Goal: Use online tool/utility: Utilize a website feature to perform a specific function

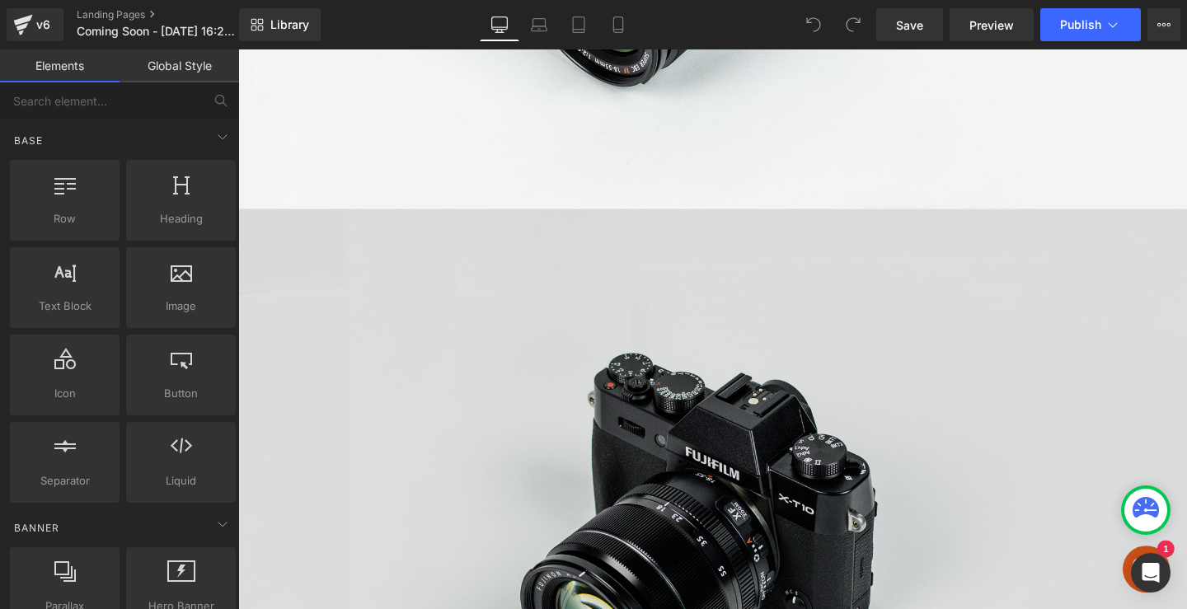
scroll to position [998, 0]
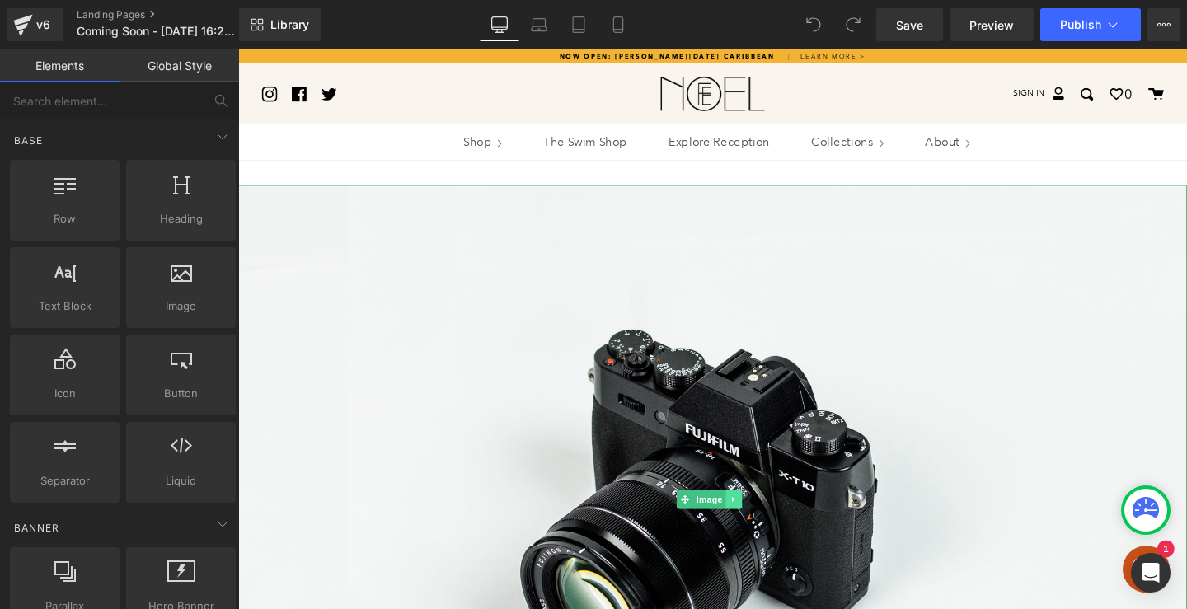
click at [754, 521] on link at bounding box center [759, 523] width 17 height 20
click at [774, 522] on link at bounding box center [767, 523] width 17 height 20
click at [762, 518] on icon at bounding box center [759, 523] width 9 height 10
click at [766, 521] on icon at bounding box center [768, 522] width 9 height 9
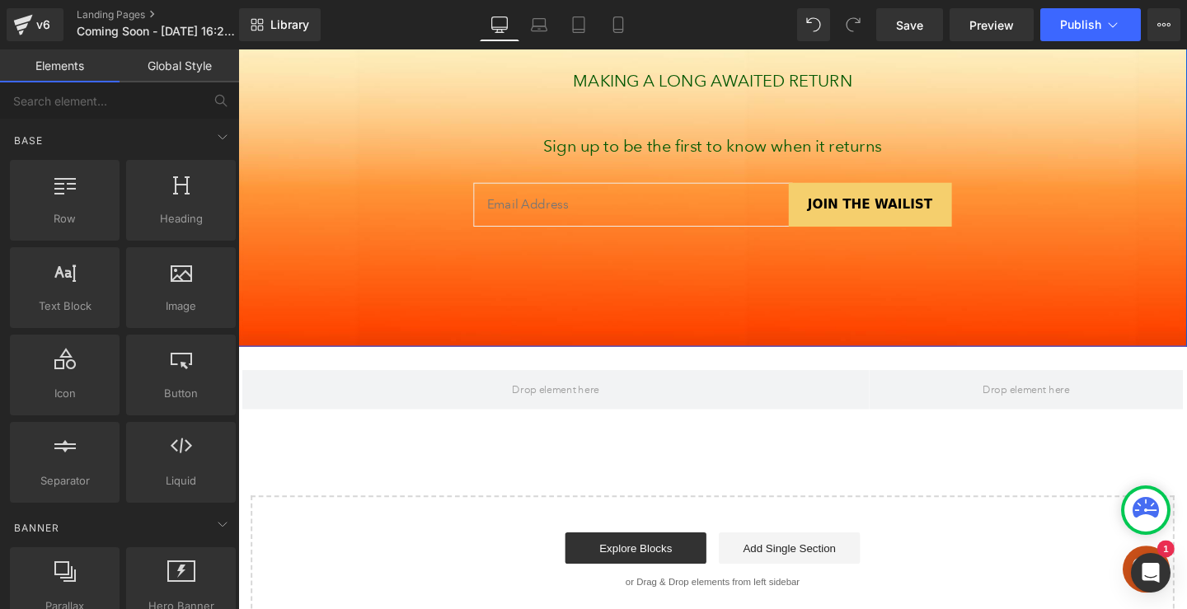
scroll to position [292, 0]
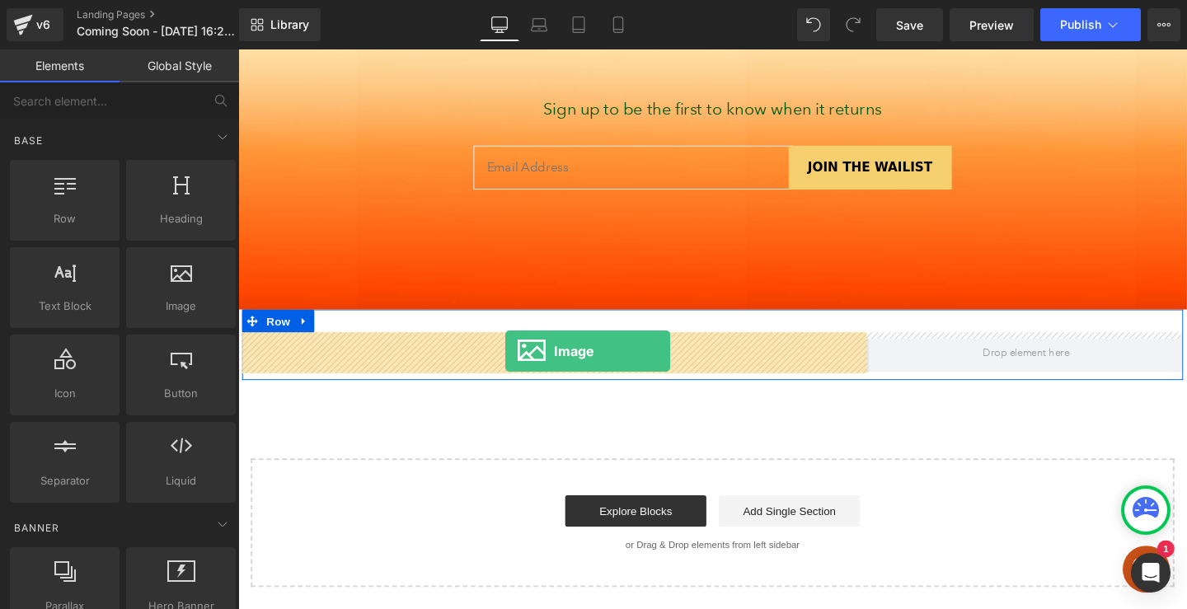
drag, startPoint x: 446, startPoint y: 342, endPoint x: 519, endPoint y: 367, distance: 77.4
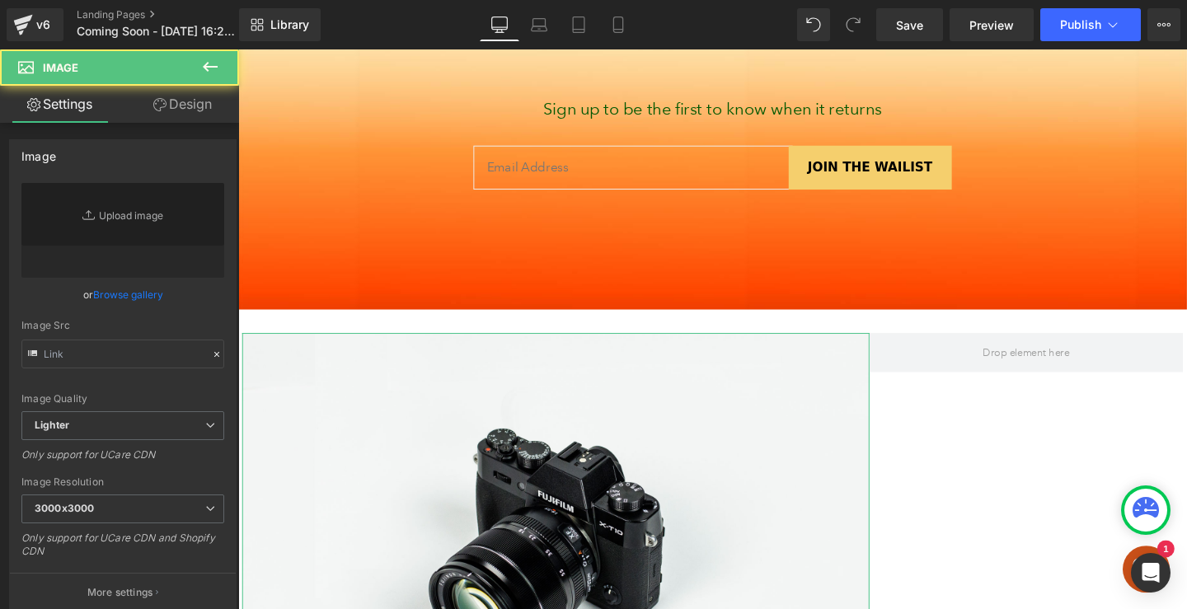
type input "//[DOMAIN_NAME][URL]"
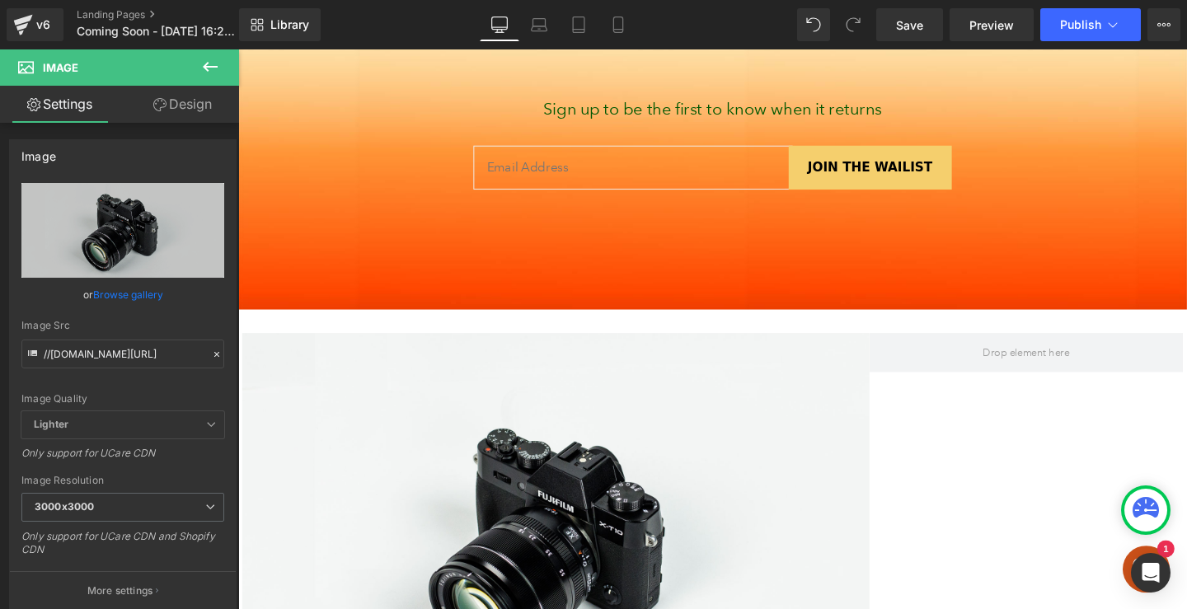
click at [202, 66] on icon at bounding box center [210, 67] width 20 height 20
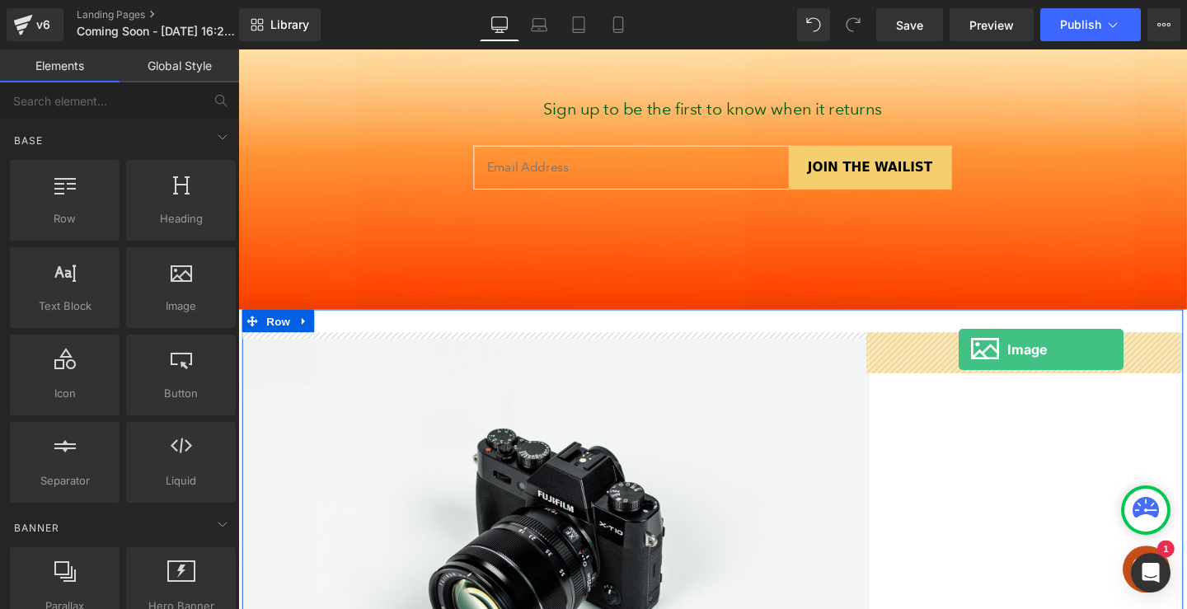
drag, startPoint x: 416, startPoint y: 357, endPoint x: 996, endPoint y: 365, distance: 580.5
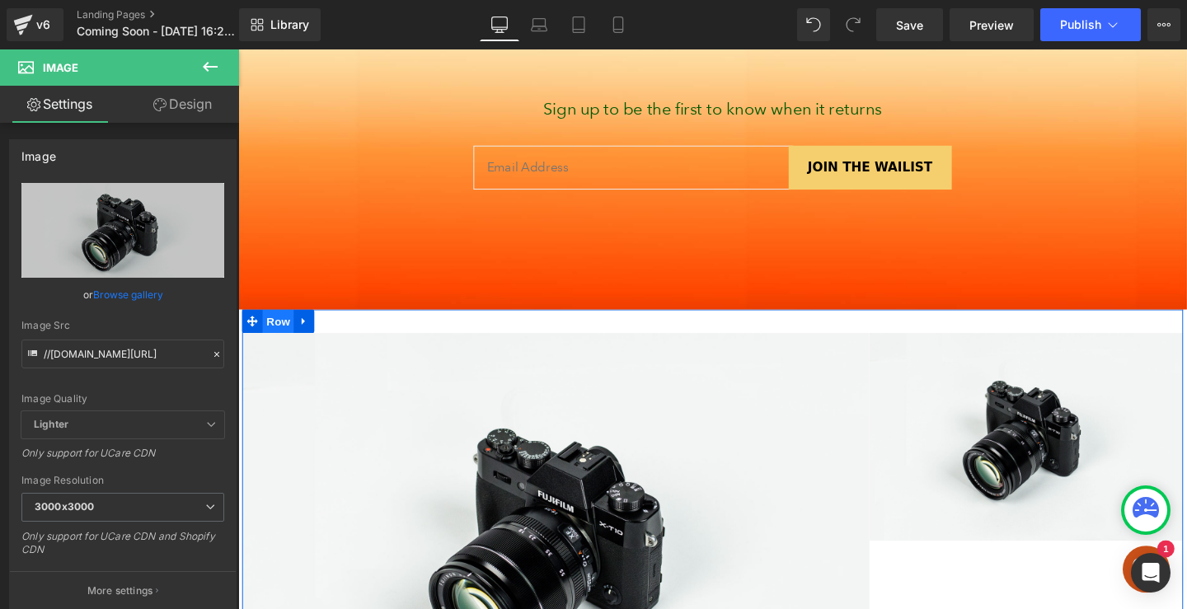
click at [277, 332] on span "Row" at bounding box center [280, 335] width 33 height 25
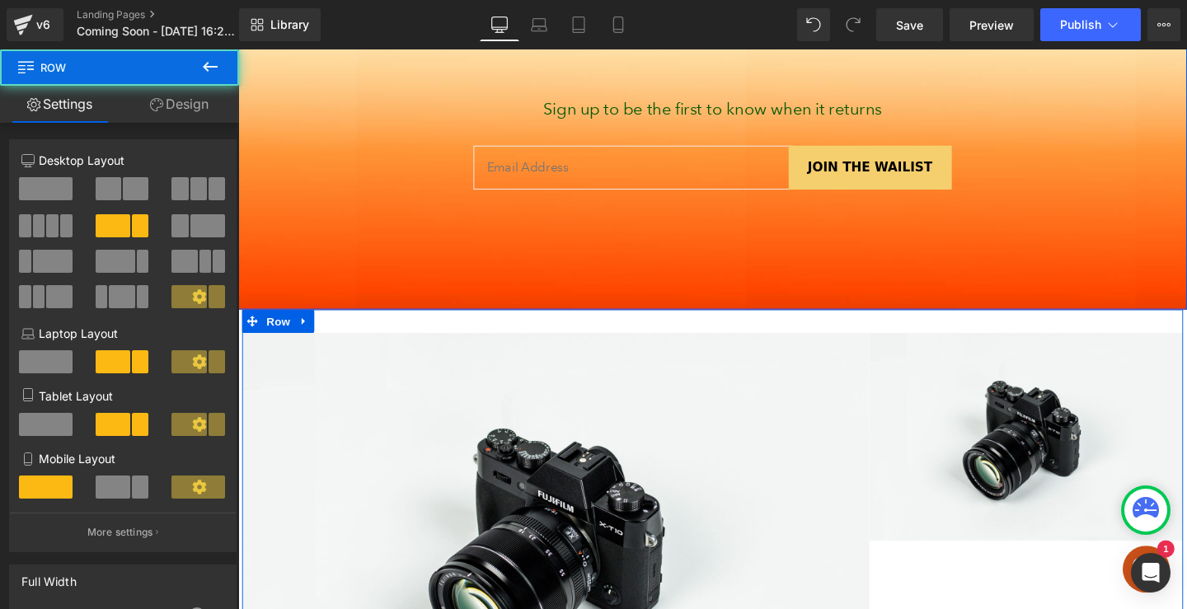
click at [188, 95] on link "Design" at bounding box center [180, 104] width 120 height 37
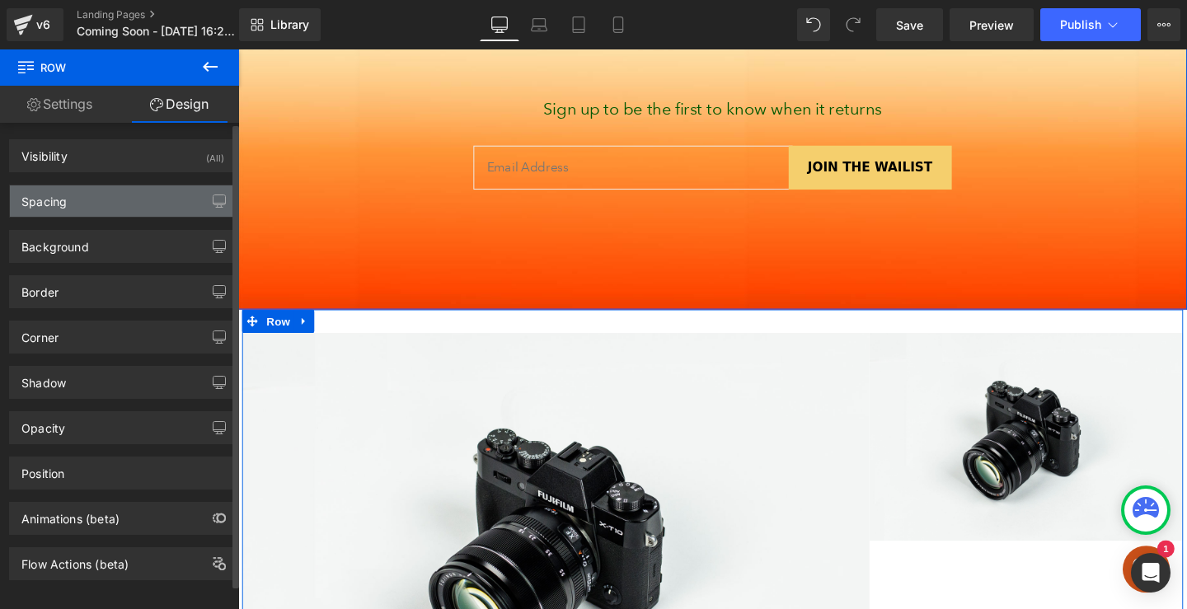
click at [154, 204] on div "Spacing" at bounding box center [123, 201] width 226 height 31
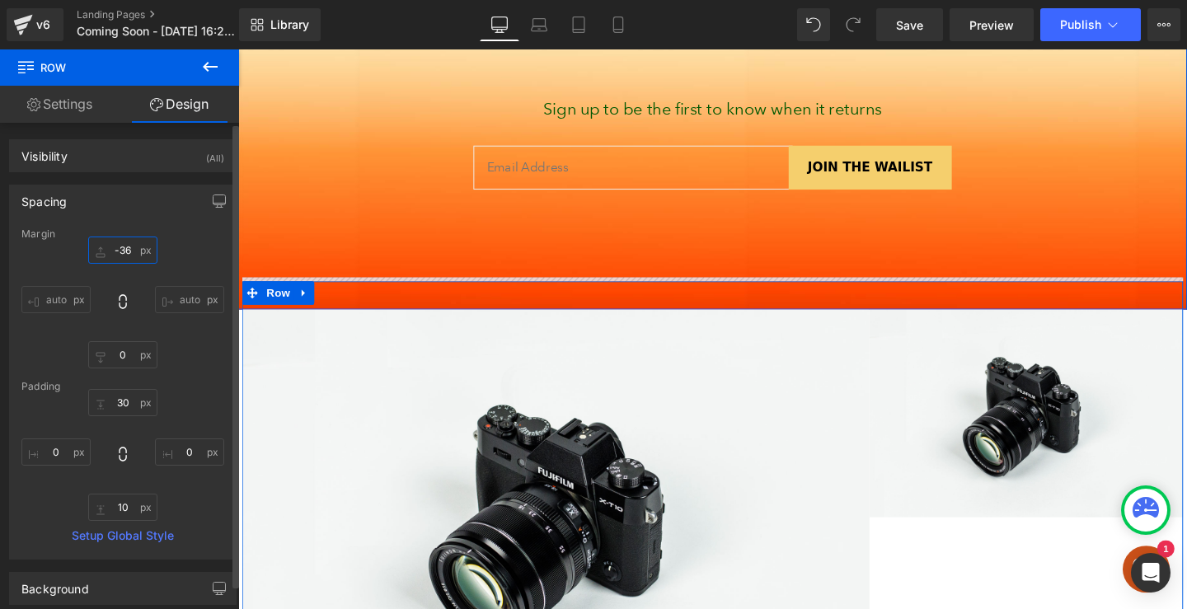
drag, startPoint x: 139, startPoint y: 253, endPoint x: 139, endPoint y: 283, distance: 29.7
click at [139, 283] on div "-36px -36 auto auto 0px 0 auto auto" at bounding box center [122, 303] width 203 height 132
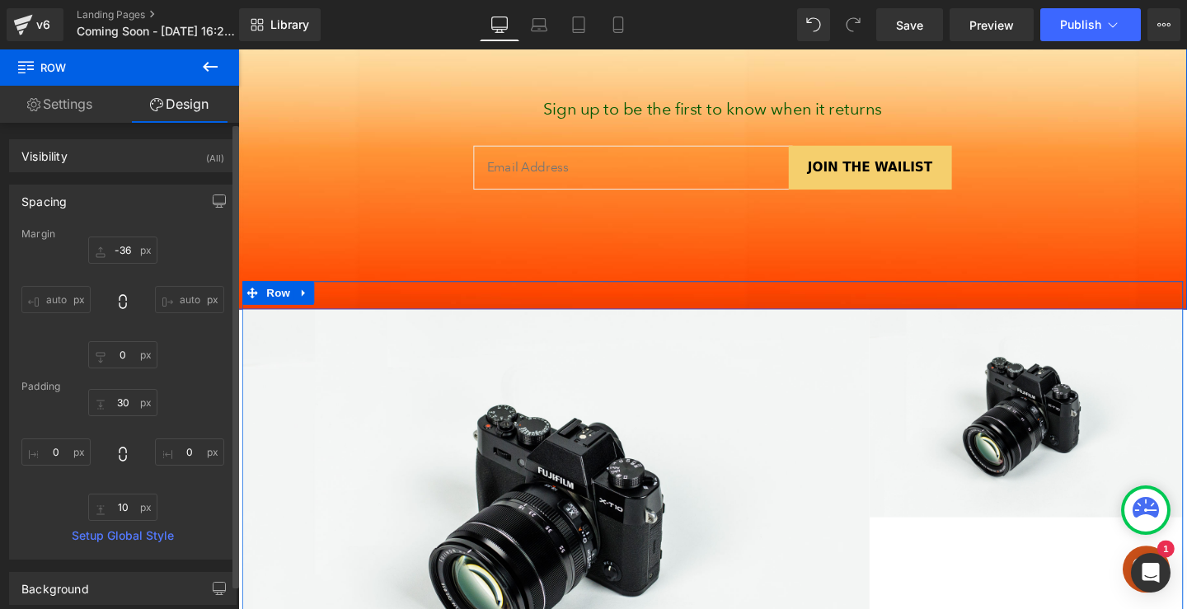
click at [139, 283] on div "-36px -36 auto auto 0px 0 auto auto" at bounding box center [122, 303] width 203 height 132
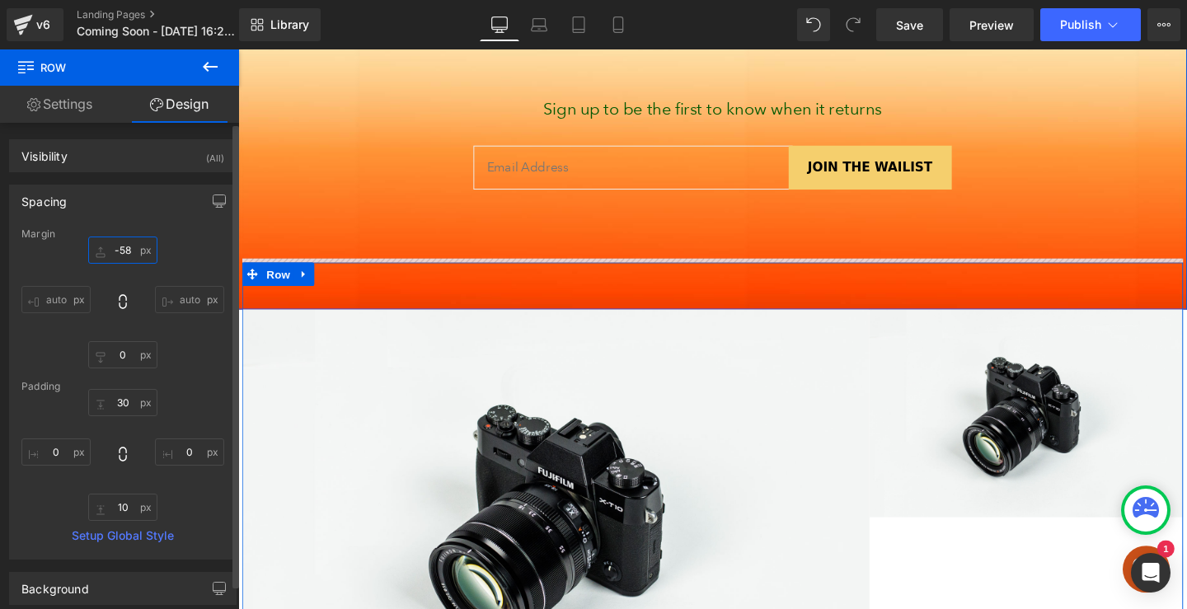
type input "-58"
drag, startPoint x: 138, startPoint y: 255, endPoint x: 147, endPoint y: 273, distance: 20.3
click at [147, 273] on div "-58px -58 auto auto 0px 0 auto auto" at bounding box center [122, 303] width 203 height 132
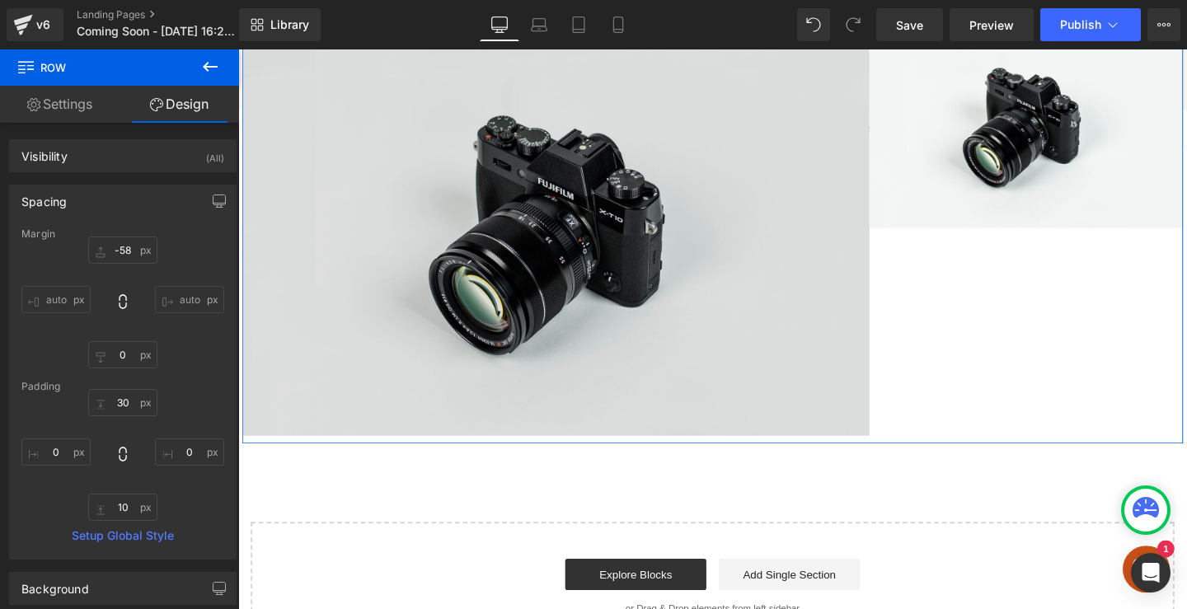
scroll to position [562, 0]
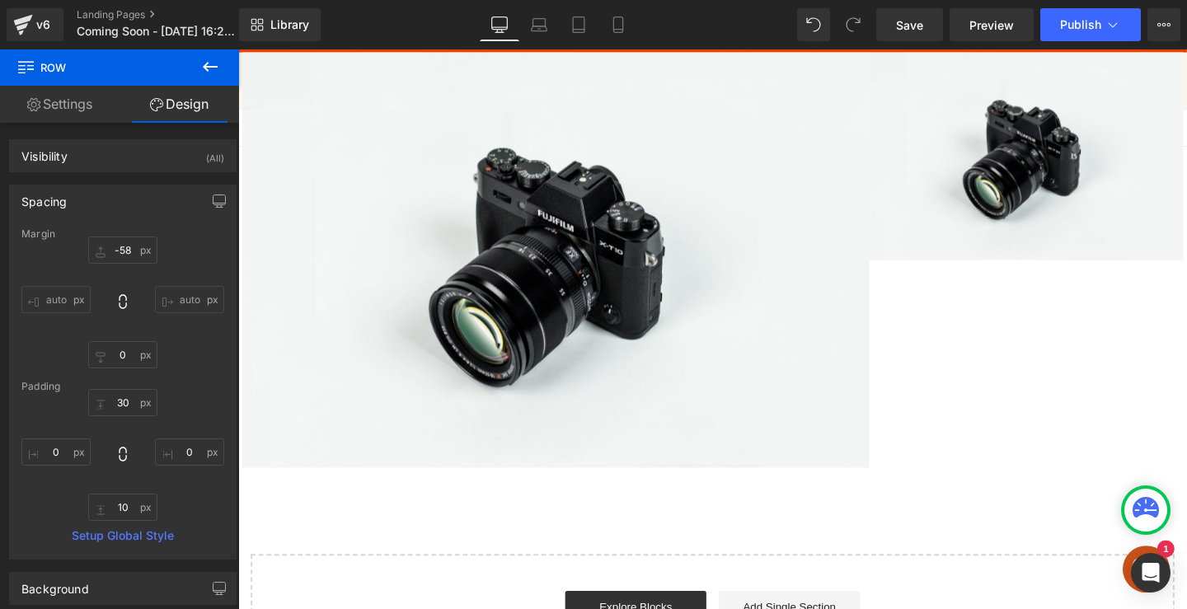
click at [212, 67] on icon at bounding box center [210, 67] width 15 height 10
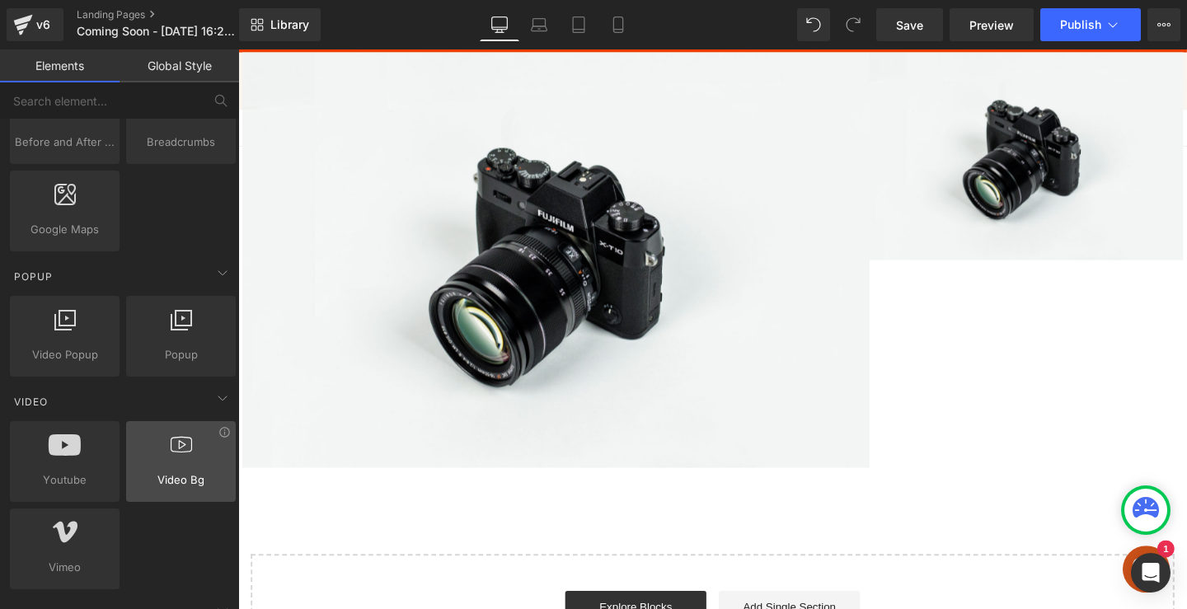
scroll to position [960, 0]
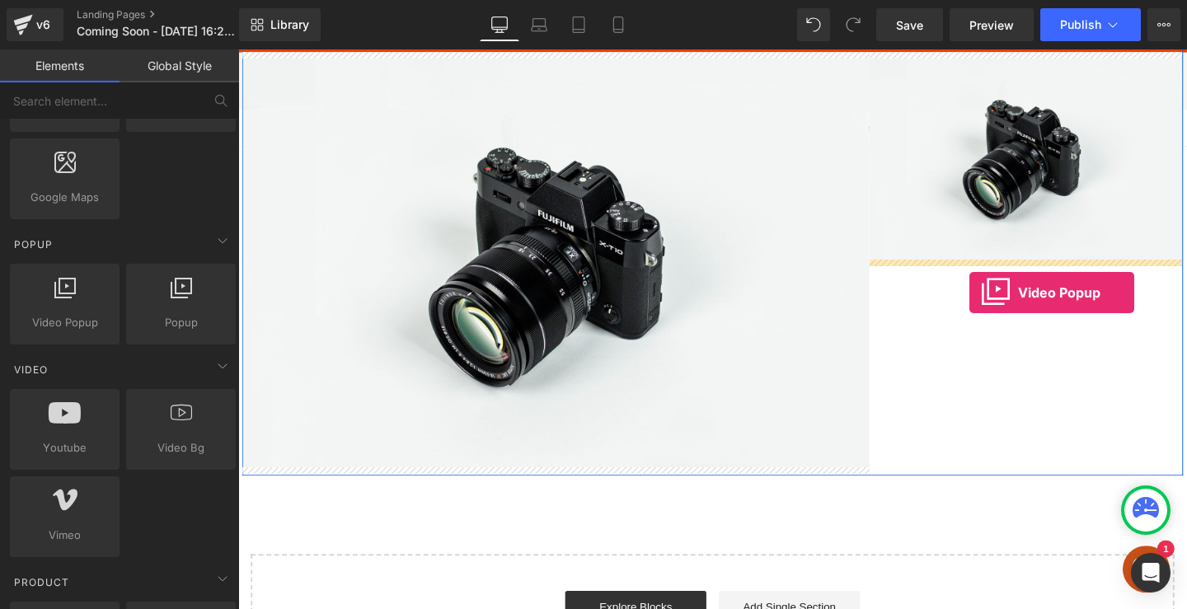
drag, startPoint x: 280, startPoint y: 370, endPoint x: 1007, endPoint y: 305, distance: 729.3
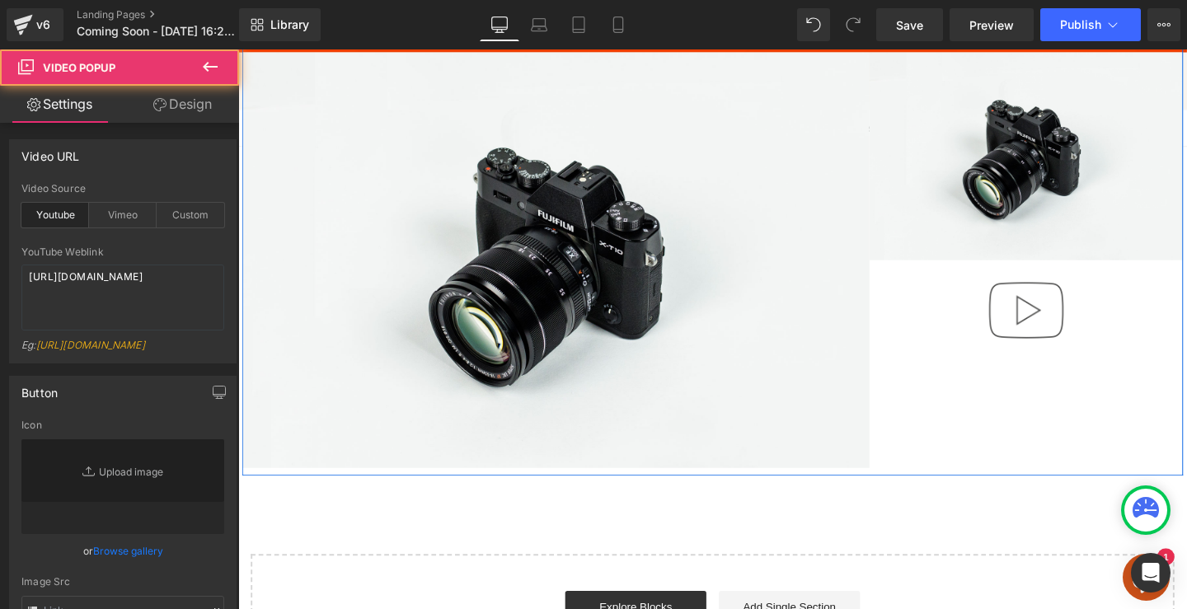
type input "//[DOMAIN_NAME][URL]"
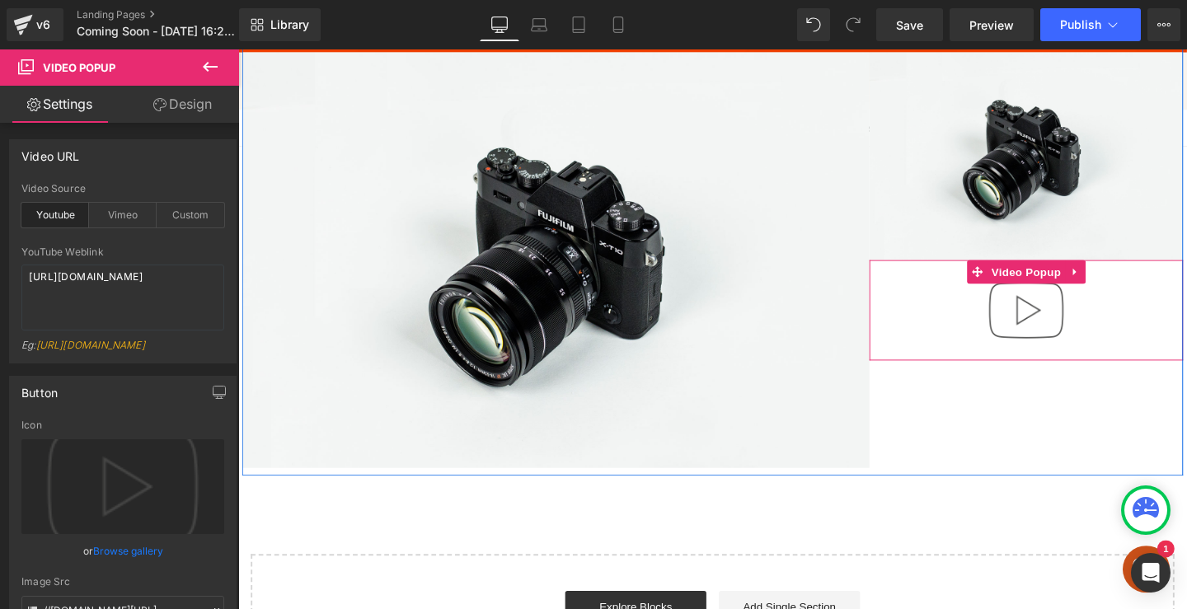
click at [1071, 331] on img at bounding box center [1067, 324] width 106 height 106
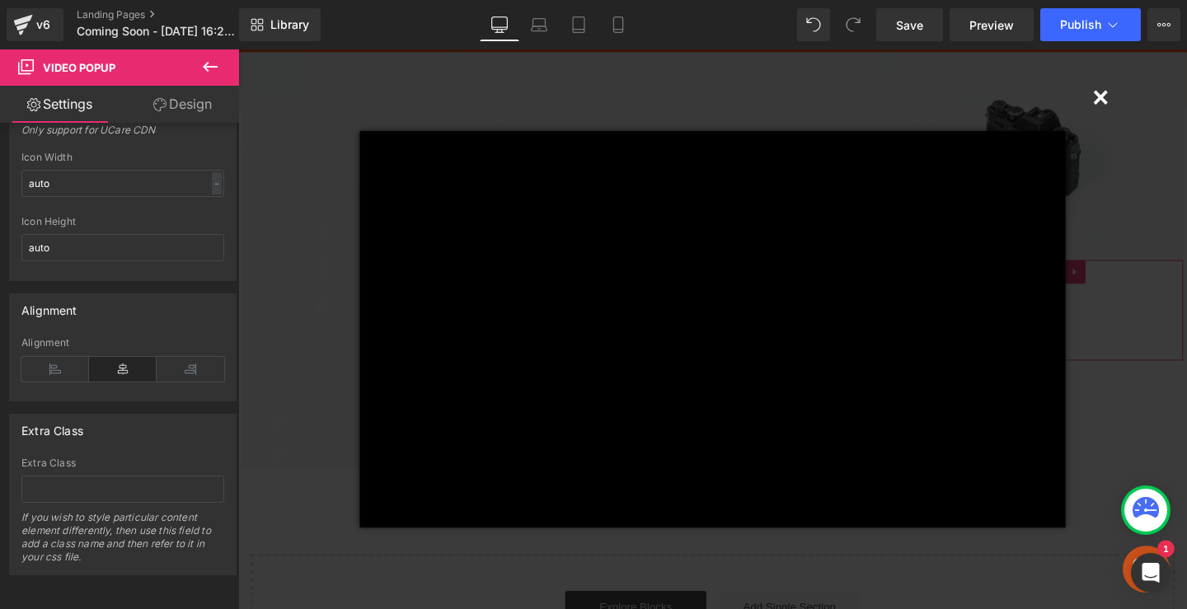
scroll to position [604, 0]
click at [1149, 101] on button "×" at bounding box center [1145, 98] width 33 height 33
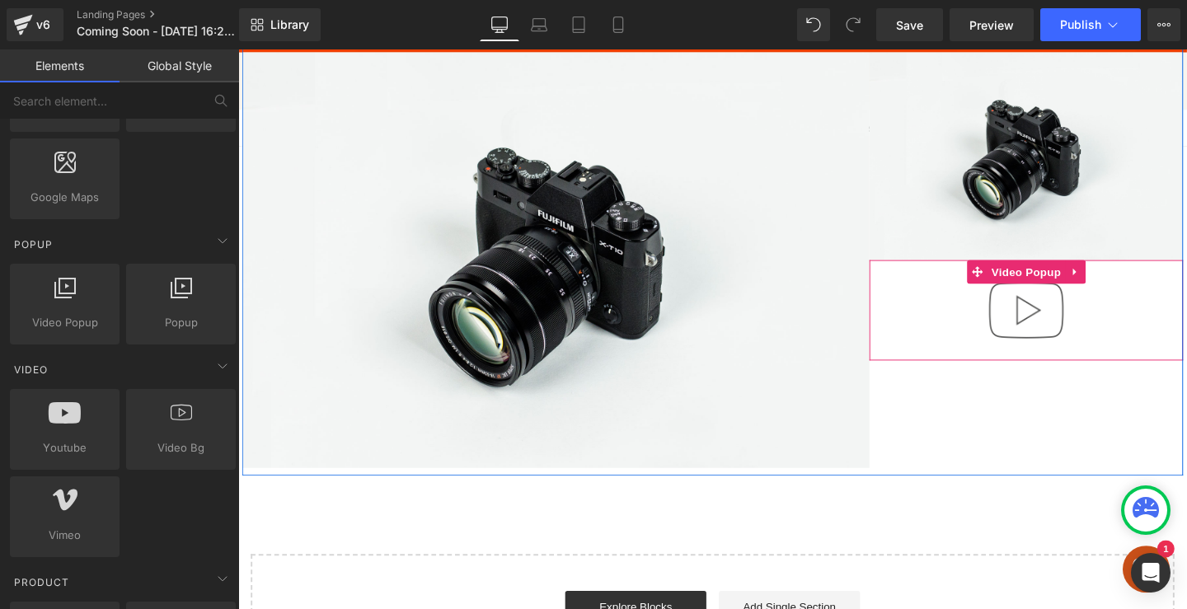
click at [1050, 368] on img at bounding box center [1067, 324] width 106 height 106
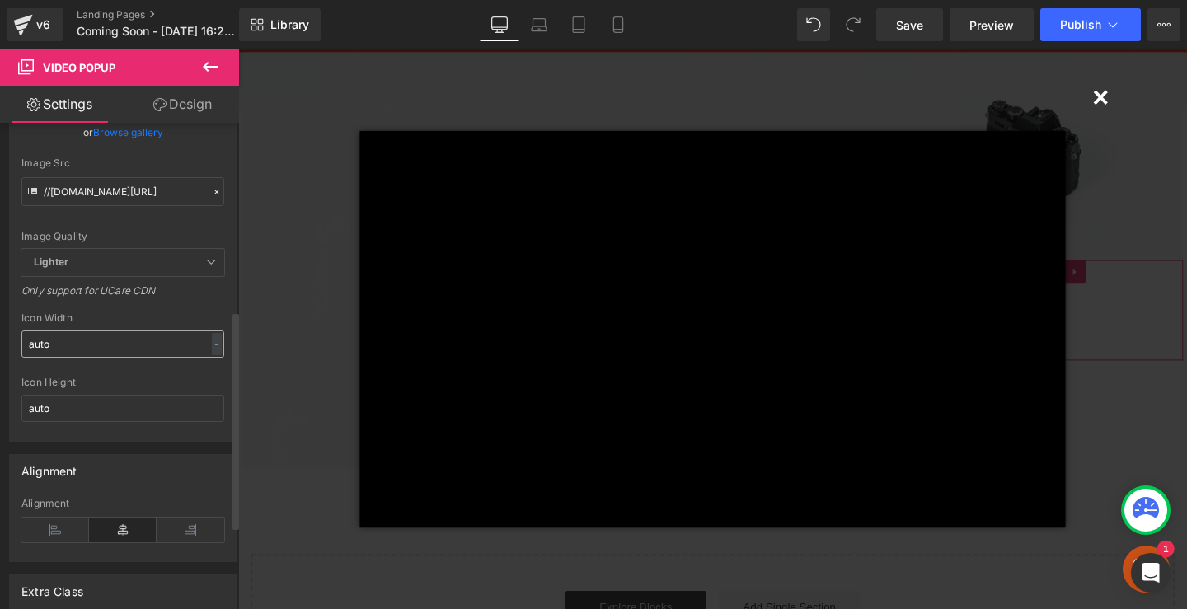
scroll to position [0, 0]
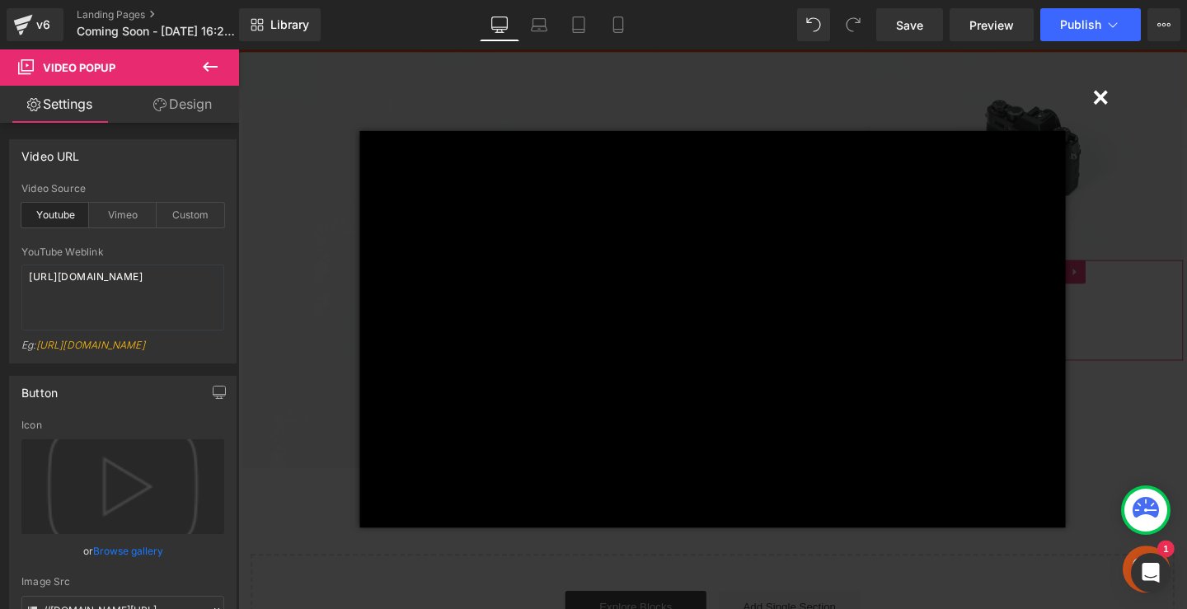
click at [200, 110] on link "Design" at bounding box center [183, 104] width 120 height 37
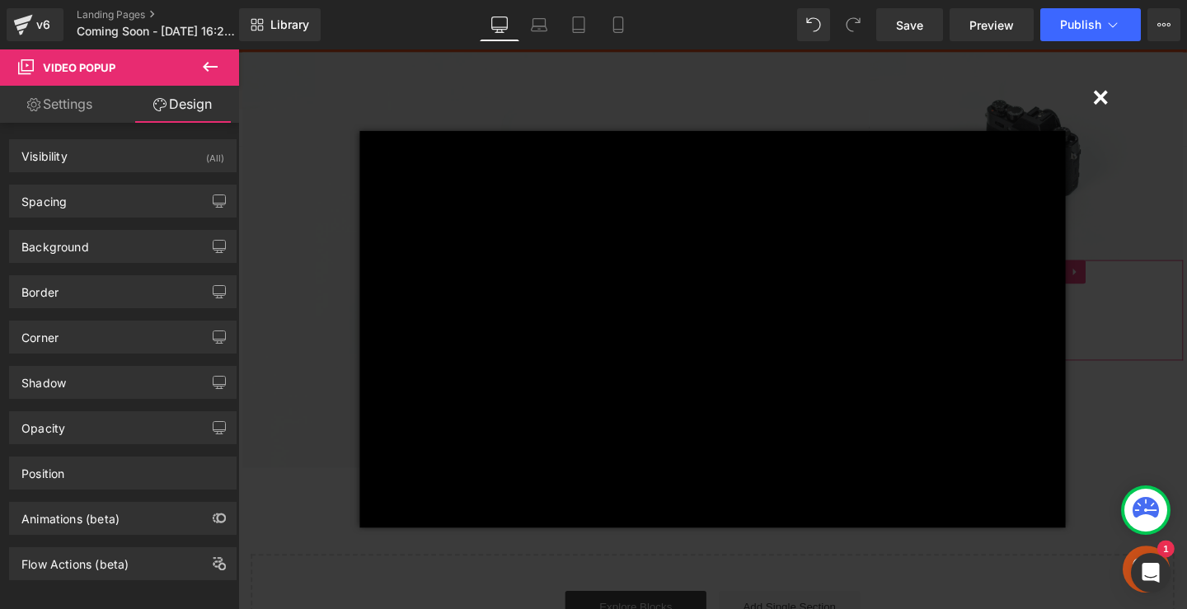
click at [66, 106] on link "Settings" at bounding box center [60, 104] width 120 height 37
